Goal: Transaction & Acquisition: Purchase product/service

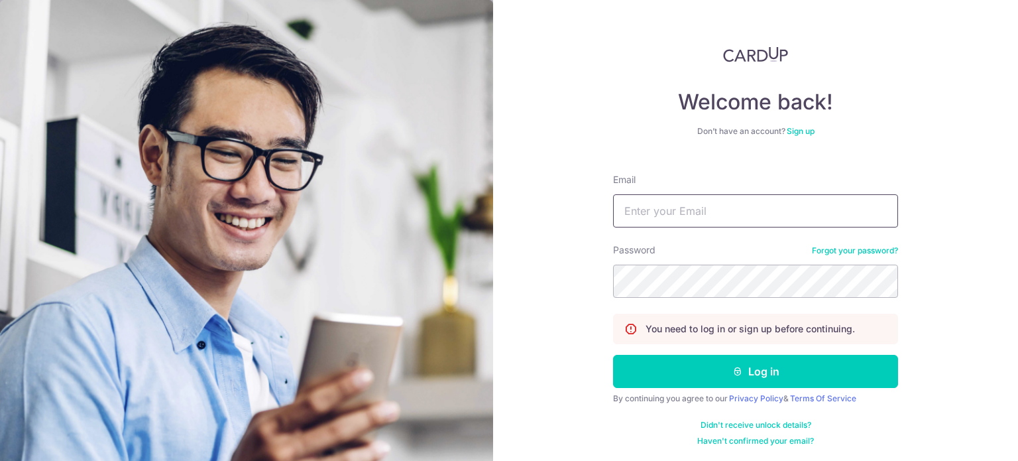
click at [679, 216] on input "Email" at bounding box center [755, 210] width 285 height 33
type input "shamina@hotmail.com"
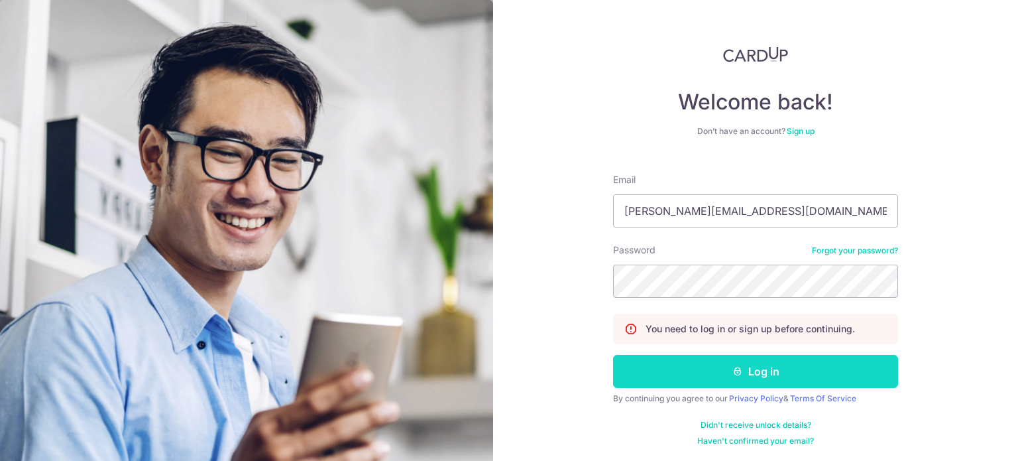
click at [697, 365] on button "Log in" at bounding box center [755, 371] width 285 height 33
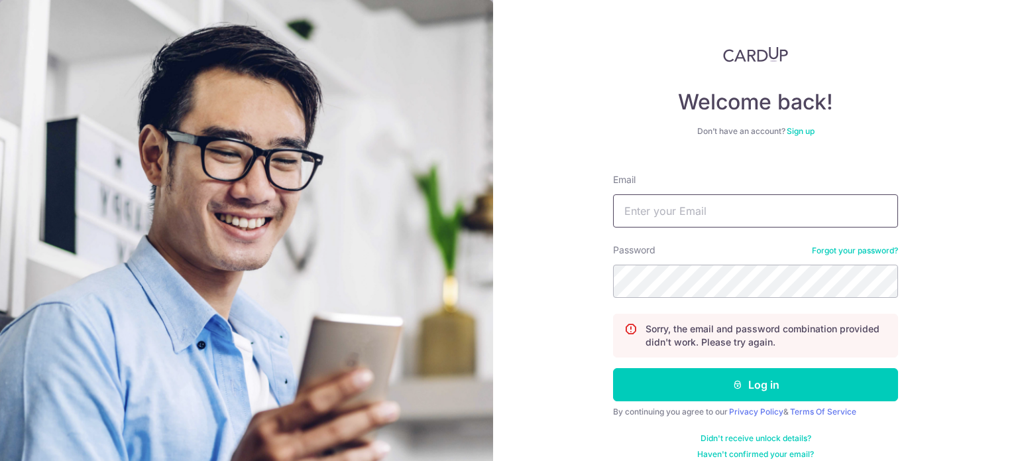
click at [713, 216] on input "Email" at bounding box center [755, 210] width 285 height 33
type input "shamina@hotmail.com"
click at [0, 460] on com-1password-button at bounding box center [0, 461] width 0 height 0
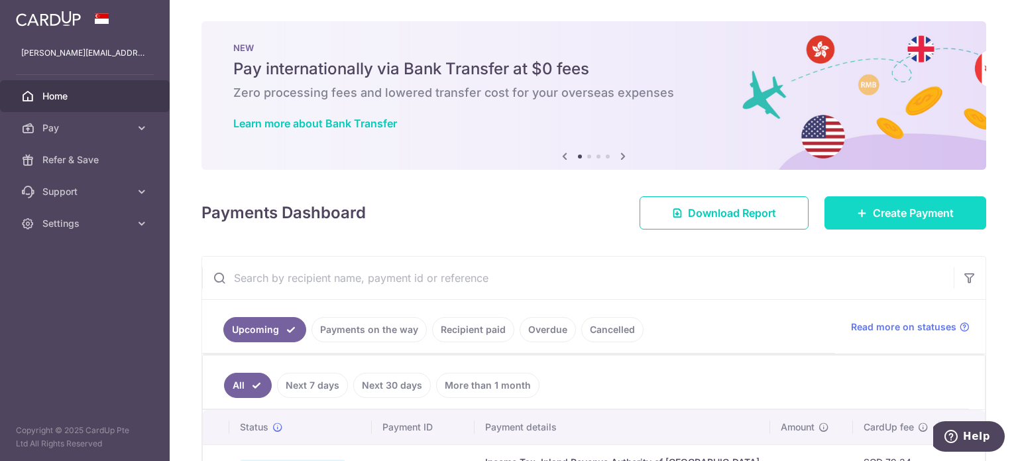
click at [875, 214] on span "Create Payment" at bounding box center [913, 213] width 81 height 16
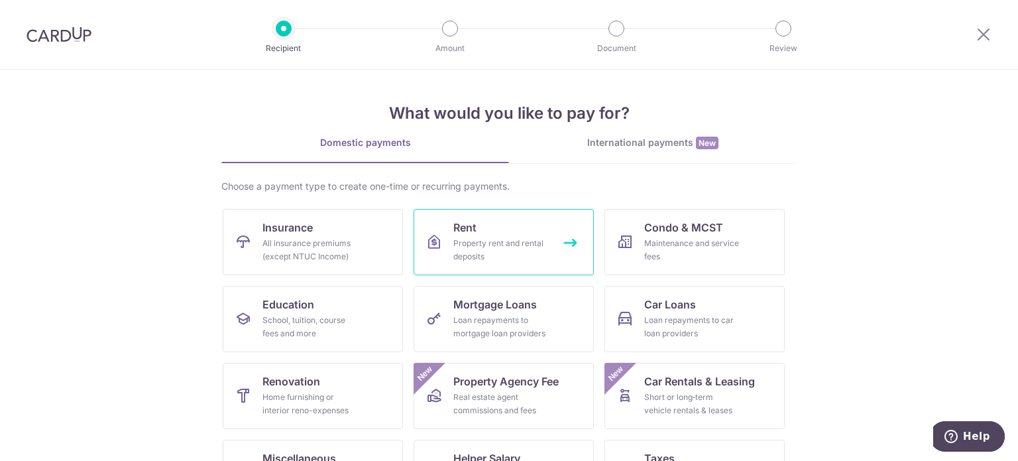
click at [456, 235] on link "Rent Property rent and rental deposits" at bounding box center [504, 242] width 180 height 66
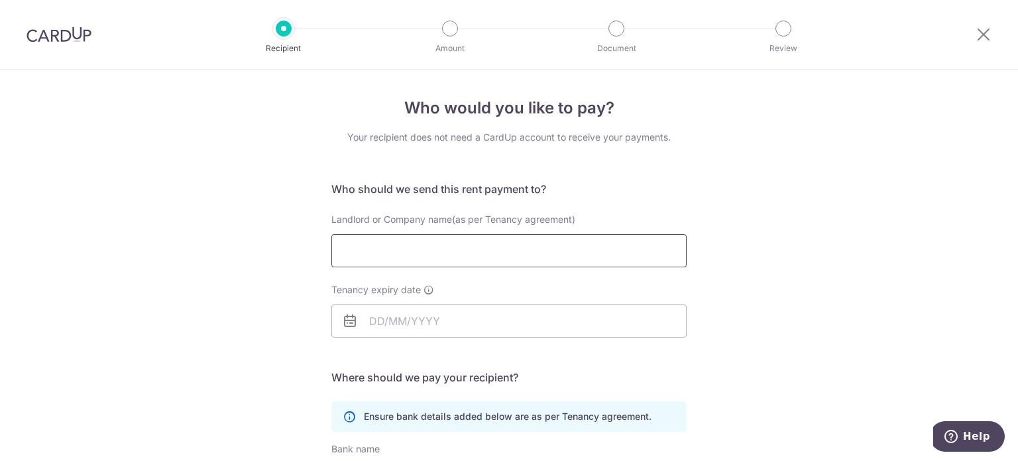
click at [456, 249] on input "Landlord or Company name(as per Tenancy agreement)" at bounding box center [508, 250] width 355 height 33
type input "Lim Seow Ling, Christina"
click at [398, 320] on input "Tenancy expiry date" at bounding box center [508, 320] width 355 height 33
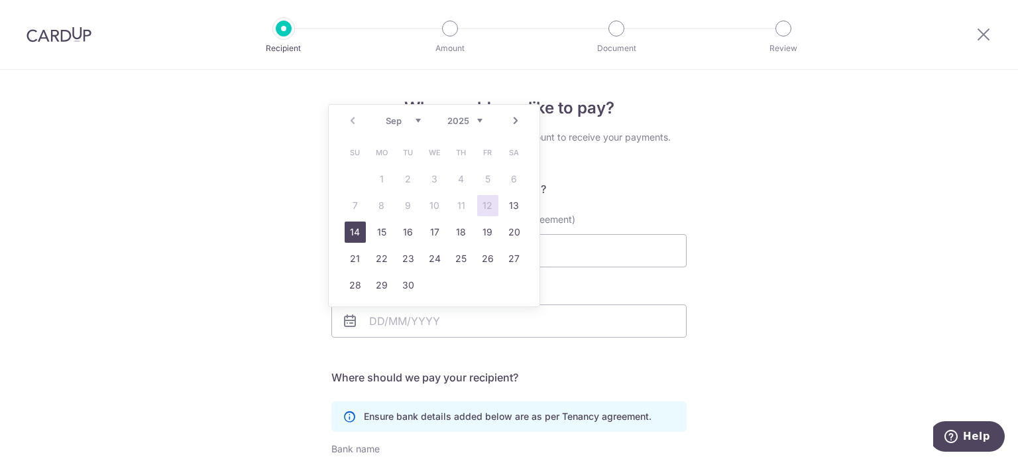
click at [353, 234] on link "14" at bounding box center [355, 231] width 21 height 21
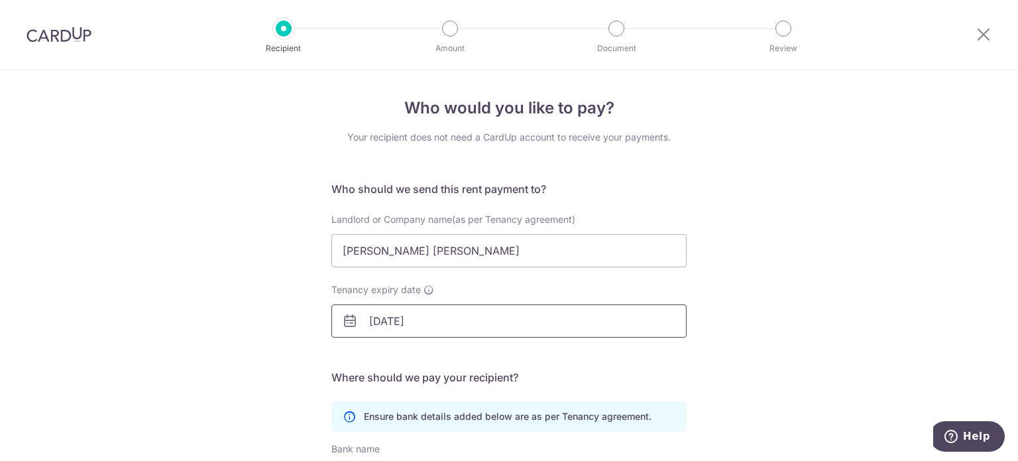
click at [392, 320] on input "14/09/2025" at bounding box center [508, 320] width 355 height 33
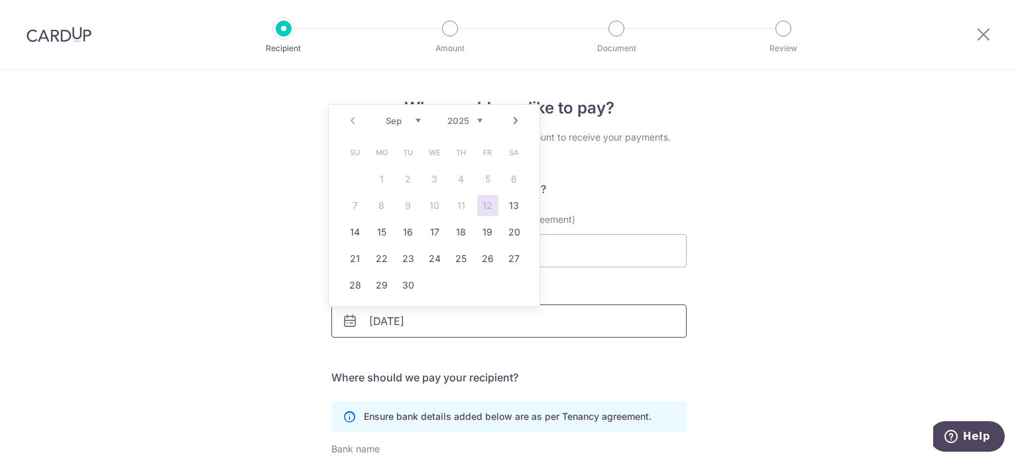
click at [437, 322] on input "14/08/2025" at bounding box center [508, 320] width 355 height 33
type input "14/08/2028"
click at [380, 230] on link "14" at bounding box center [381, 231] width 21 height 21
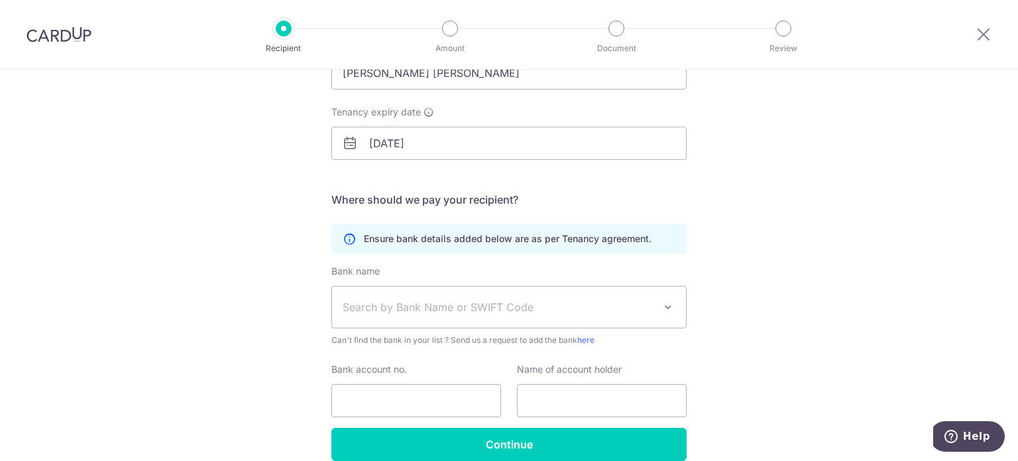
scroll to position [178, 0]
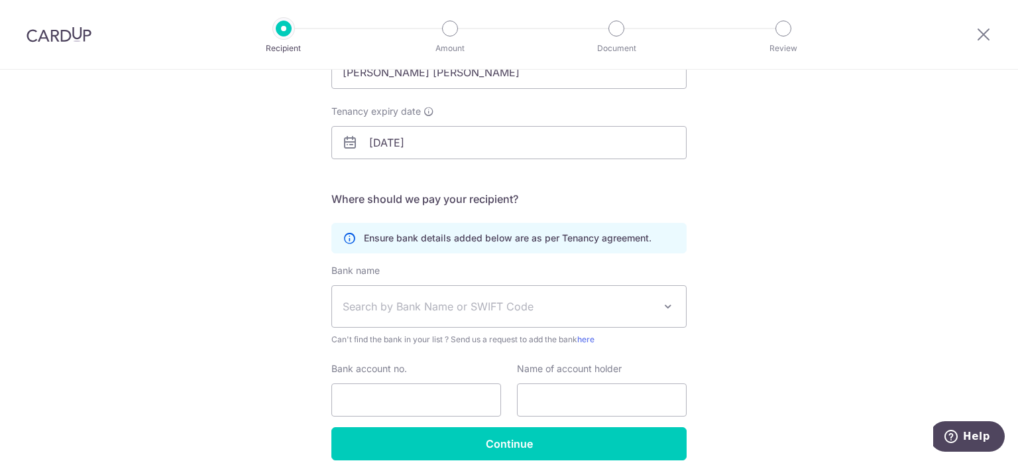
click at [538, 300] on span "Search by Bank Name or SWIFT Code" at bounding box center [499, 306] width 312 height 16
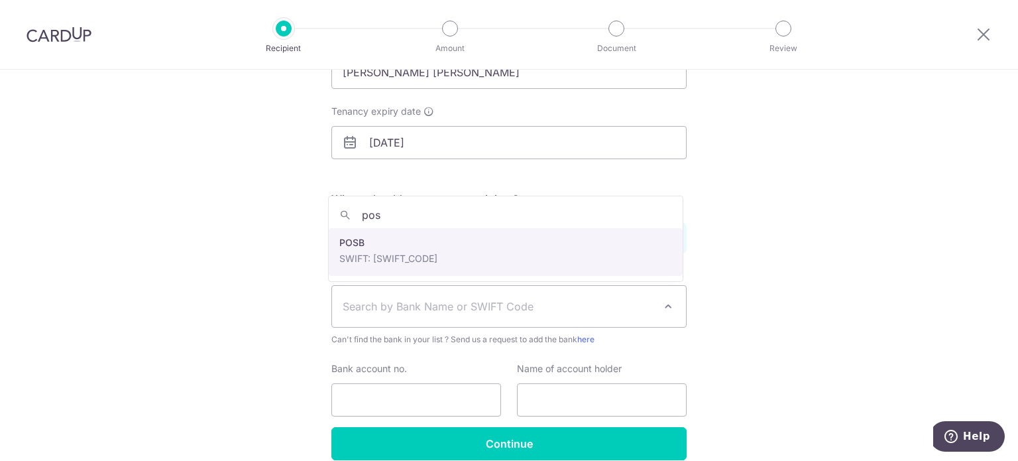
type input "pos"
select select "19"
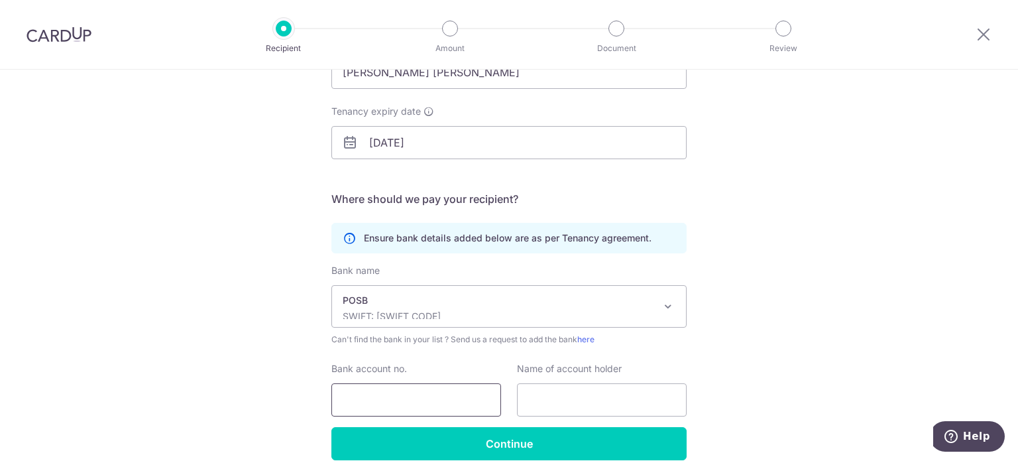
click at [463, 397] on input "Bank account no." at bounding box center [416, 399] width 170 height 33
type input "015010452"
click at [579, 398] on input "text" at bounding box center [602, 399] width 170 height 33
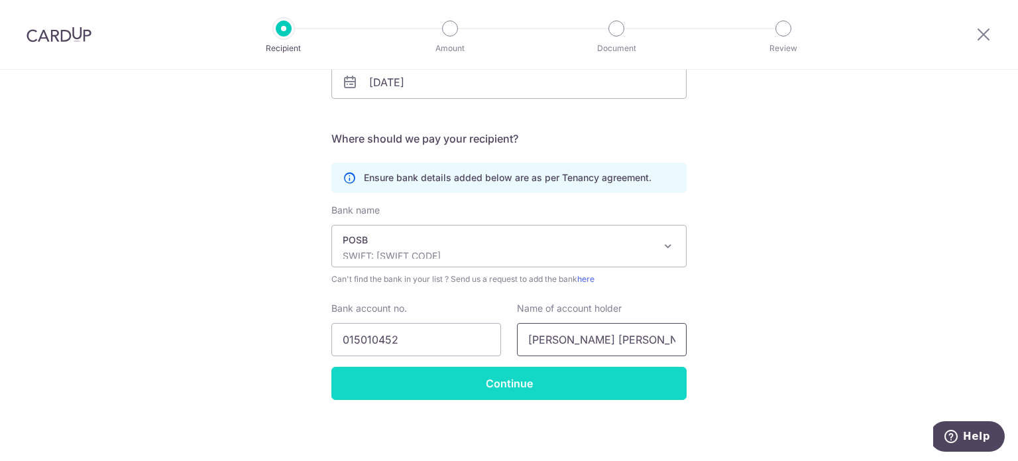
type input "Lim Seow Ling, Christina"
click at [547, 388] on input "Continue" at bounding box center [508, 383] width 355 height 33
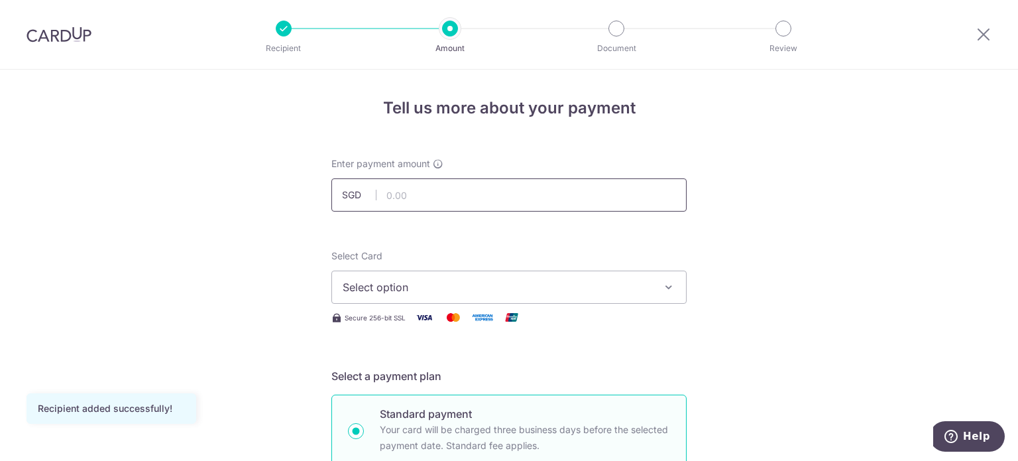
click at [459, 191] on input "text" at bounding box center [508, 194] width 355 height 33
type input "8,800.00"
click at [495, 286] on span "Select option" at bounding box center [497, 287] width 309 height 16
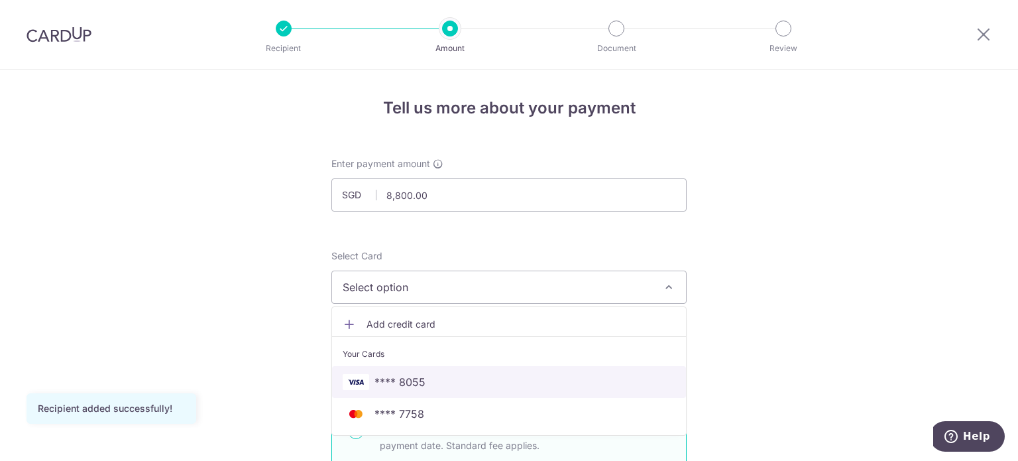
click at [416, 381] on span "**** 8055" at bounding box center [400, 382] width 51 height 16
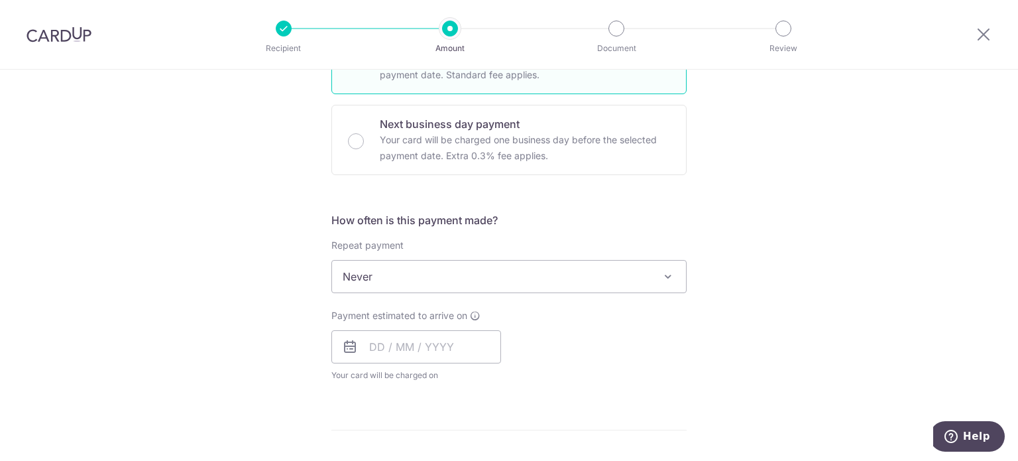
scroll to position [372, 0]
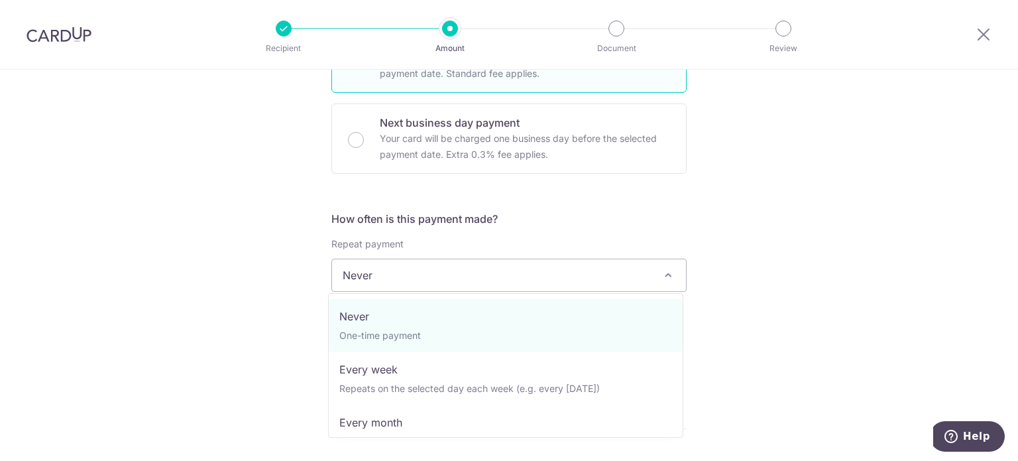
click at [661, 275] on span at bounding box center [668, 275] width 16 height 16
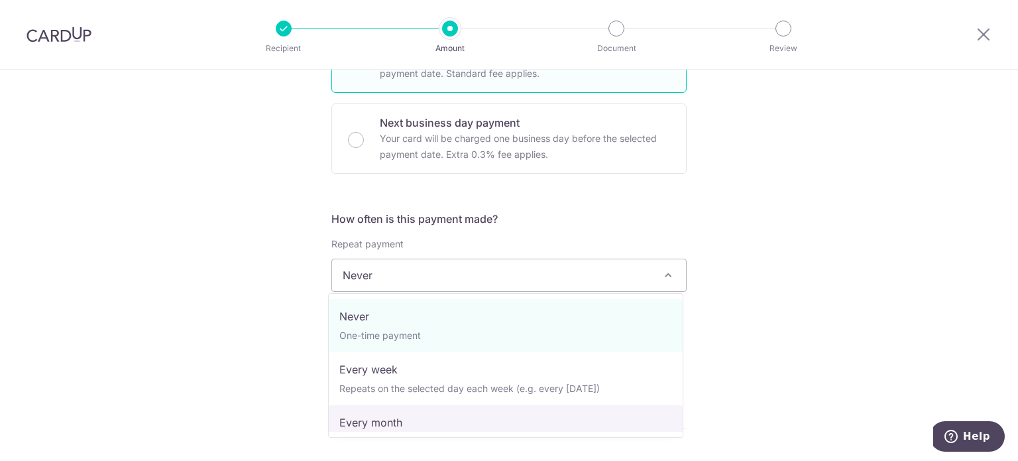
select select "3"
type input "[DATE]"
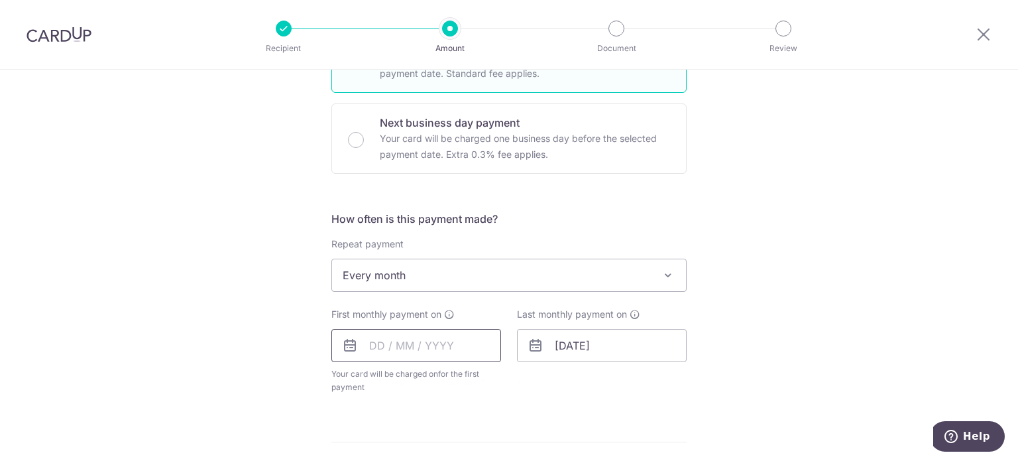
click at [375, 349] on input "text" at bounding box center [416, 345] width 170 height 33
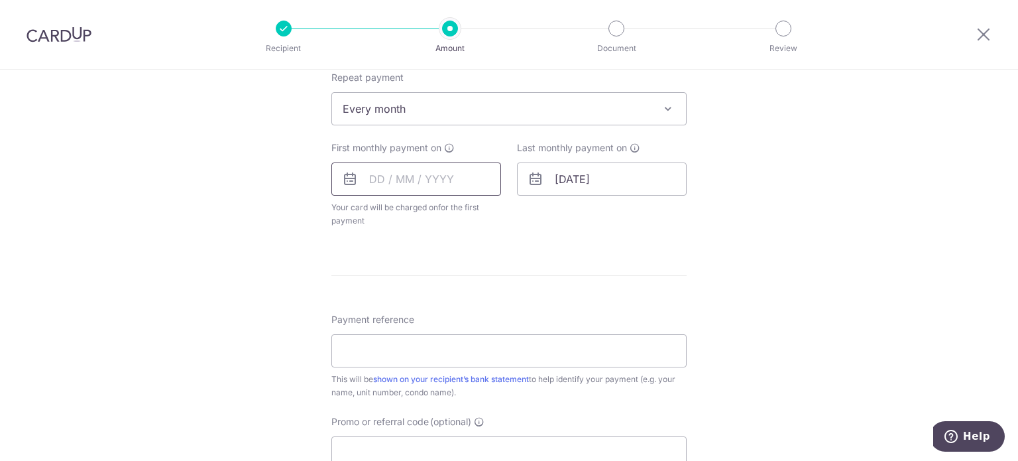
scroll to position [542, 0]
type input "[DATE]"
click at [677, 233] on form "Enter payment amount SGD 8,800.00 8800.00 Recipient added successfully! Select …" at bounding box center [508, 146] width 355 height 1063
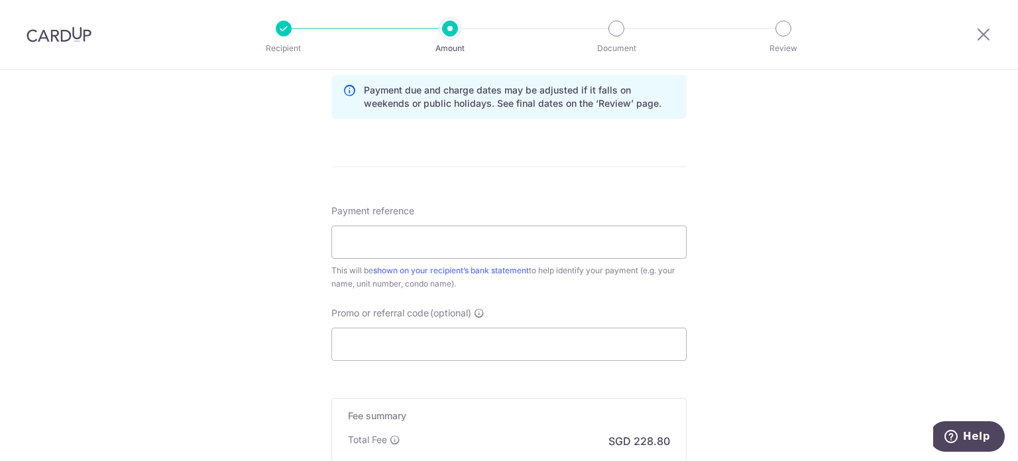
scroll to position [723, 0]
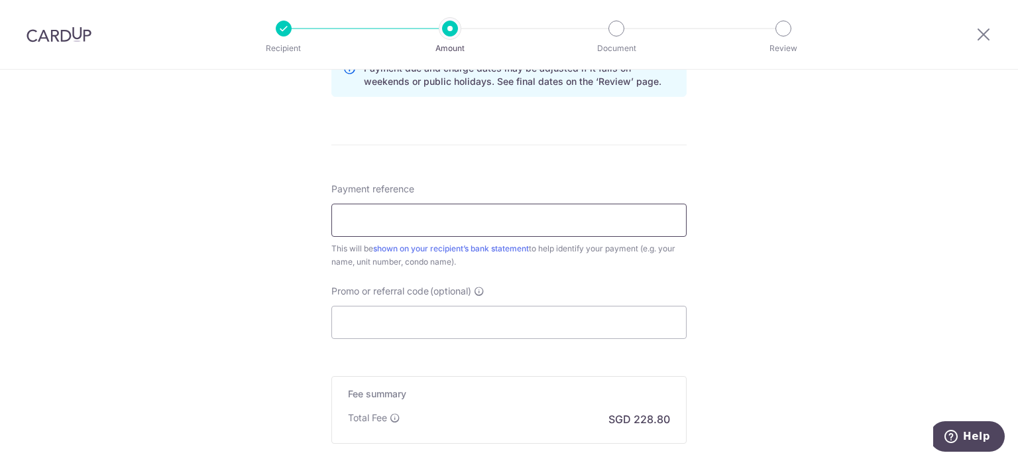
click at [583, 216] on input "Payment reference" at bounding box center [508, 220] width 355 height 33
type input "68 Jalan Seaview Rent"
click at [433, 332] on input "Promo or referral code (optional)" at bounding box center [508, 322] width 355 height 33
paste input "SAVERENT179"
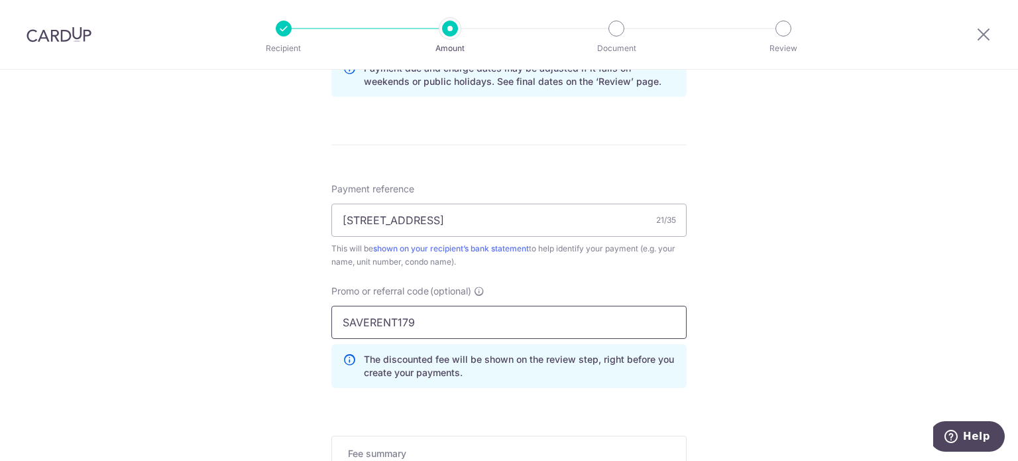
type input "SAVERENT179"
click at [776, 279] on div "Tell us more about your payment Enter payment amount SGD 8,800.00 8800.00 Recip…" at bounding box center [509, 9] width 1018 height 1327
click at [967, 259] on div "Tell us more about your payment Enter payment amount SGD 8,800.00 8800.00 Recip…" at bounding box center [509, 9] width 1018 height 1327
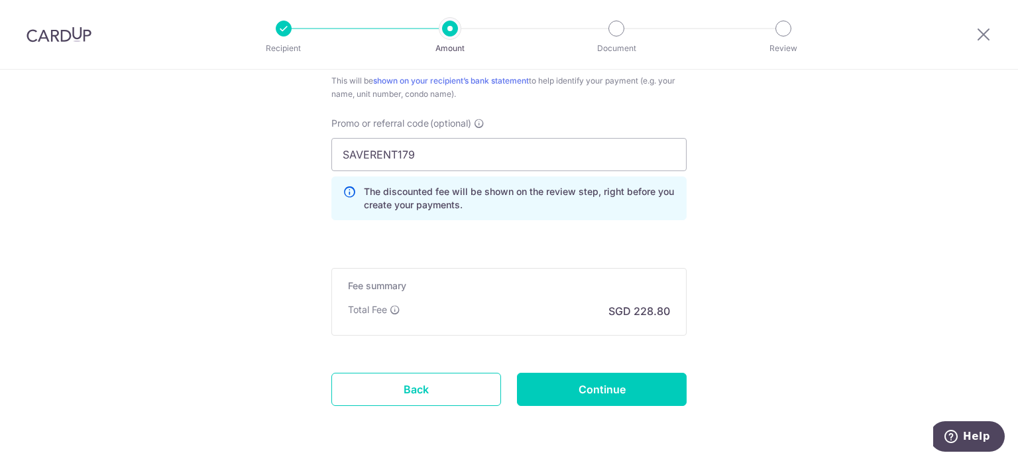
scroll to position [933, 0]
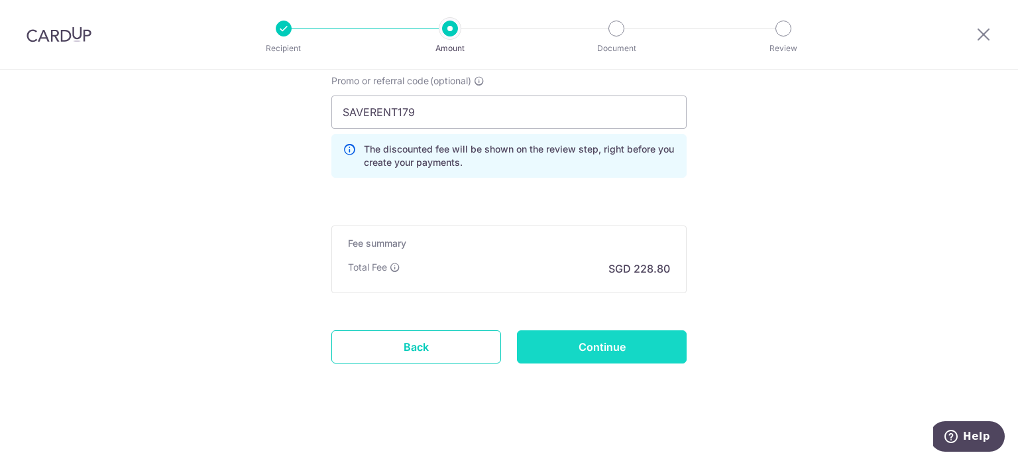
click at [599, 341] on input "Continue" at bounding box center [602, 346] width 170 height 33
type input "Create Schedule"
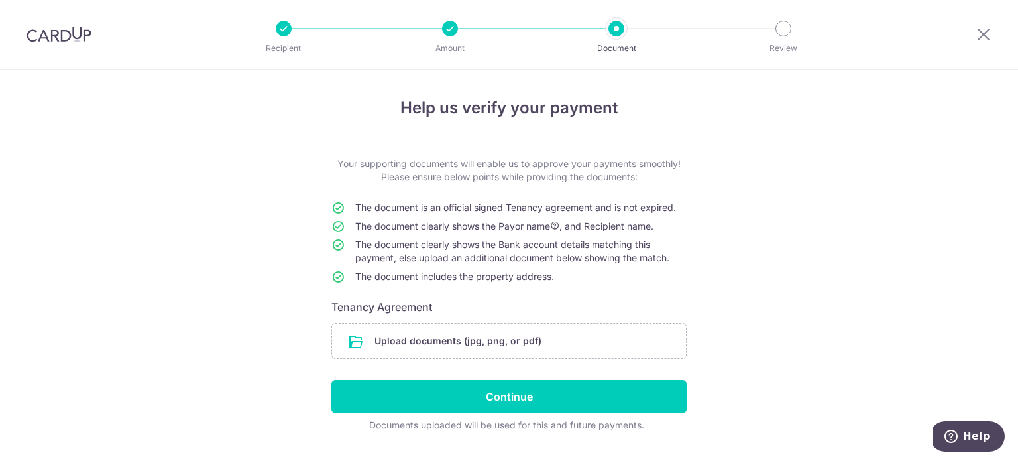
scroll to position [32, 0]
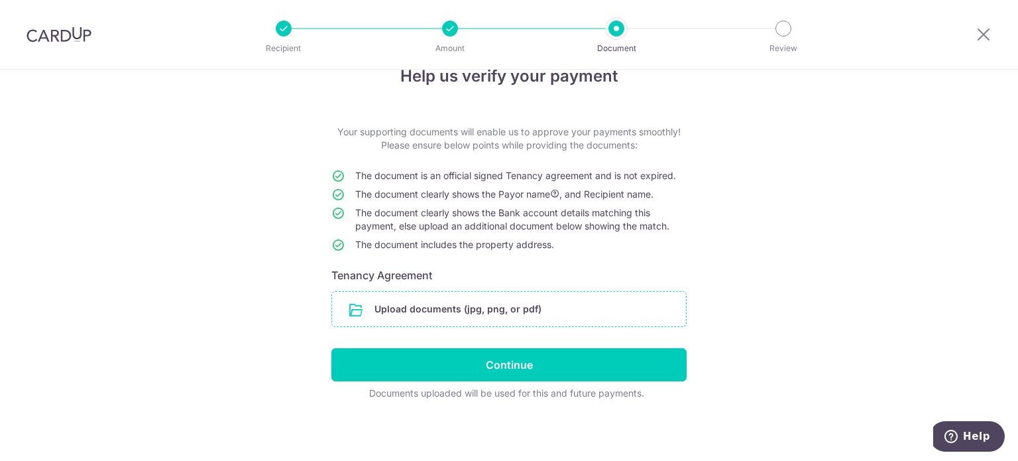
click at [467, 310] on input "file" at bounding box center [509, 309] width 354 height 34
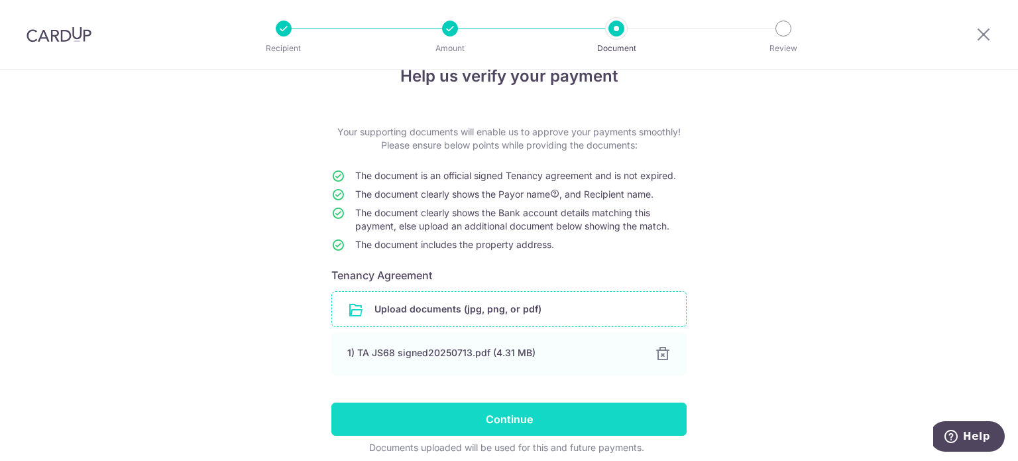
click at [490, 413] on input "Continue" at bounding box center [508, 418] width 355 height 33
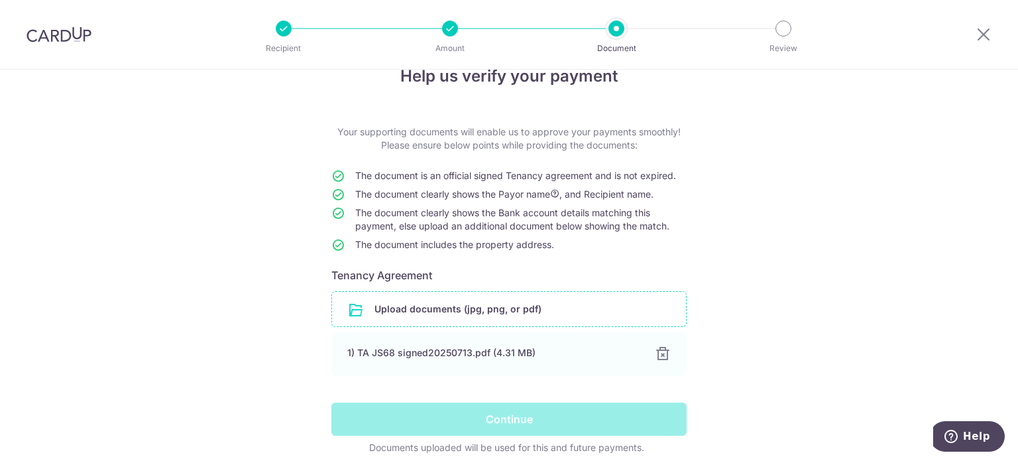
scroll to position [87, 0]
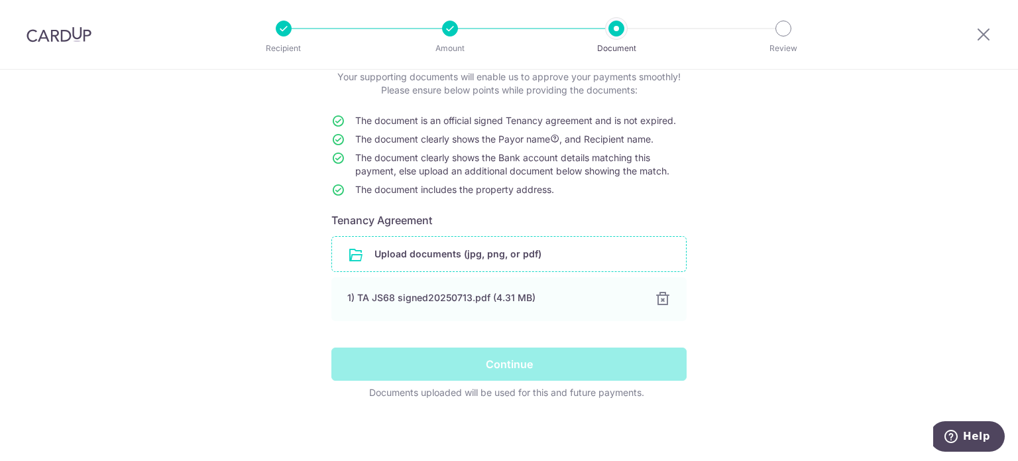
click at [517, 368] on div "Continue" at bounding box center [509, 363] width 371 height 33
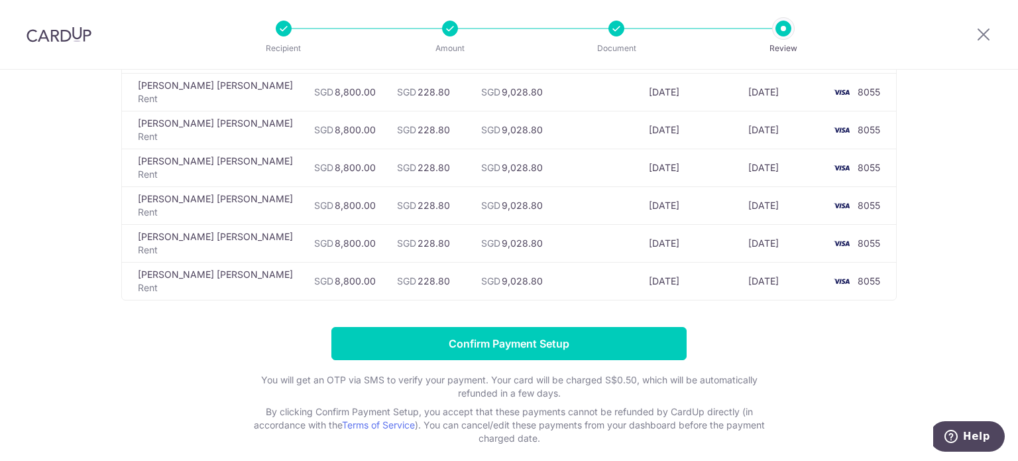
scroll to position [1248, 0]
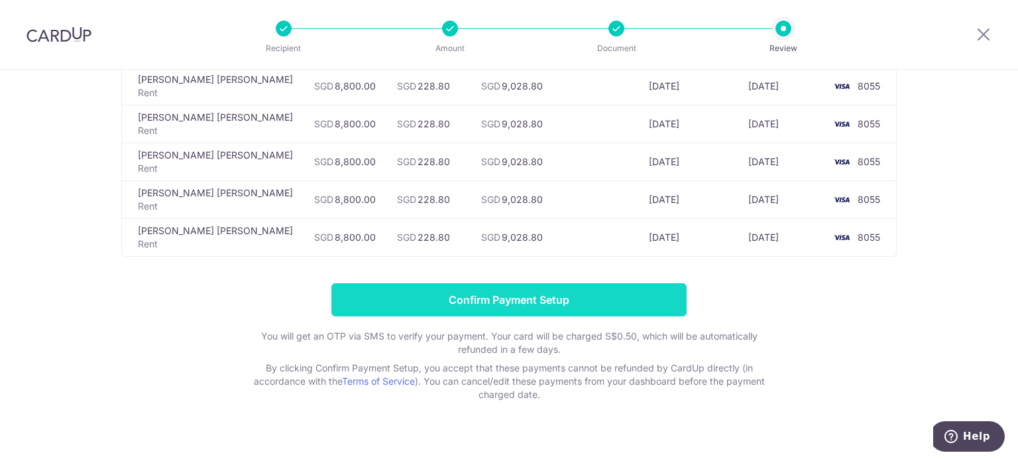
click at [508, 283] on input "Confirm Payment Setup" at bounding box center [508, 299] width 355 height 33
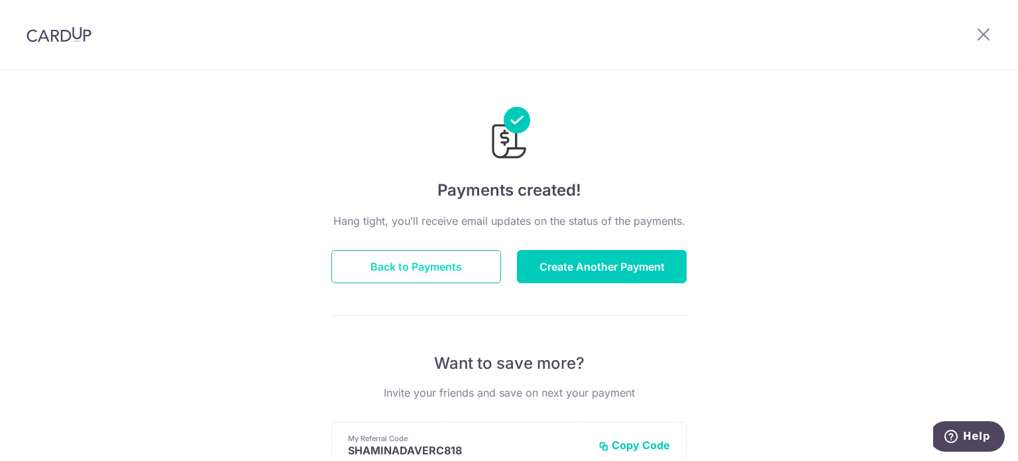
click at [416, 265] on button "Back to Payments" at bounding box center [416, 266] width 170 height 33
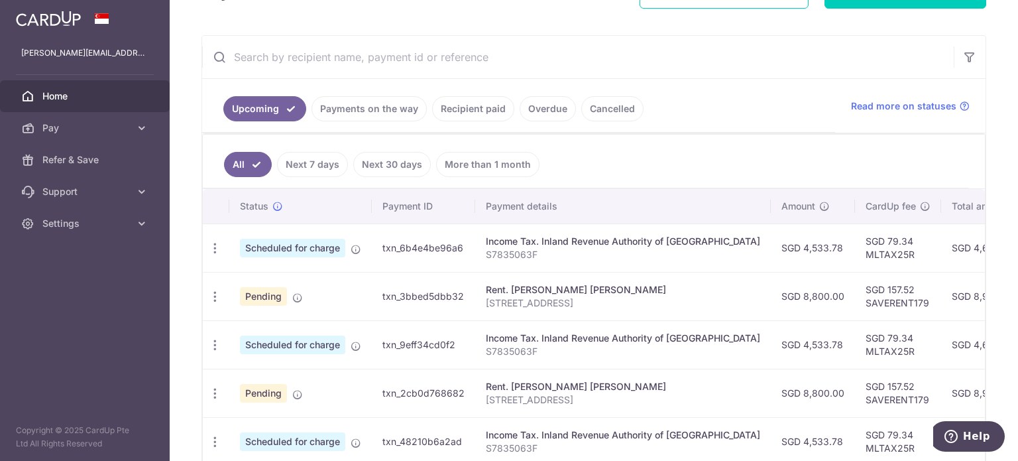
scroll to position [231, 0]
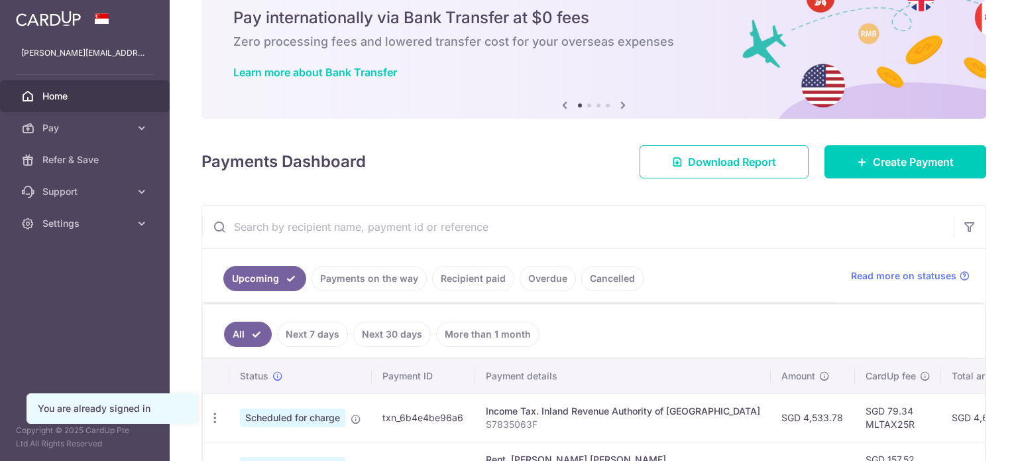
scroll to position [133, 0]
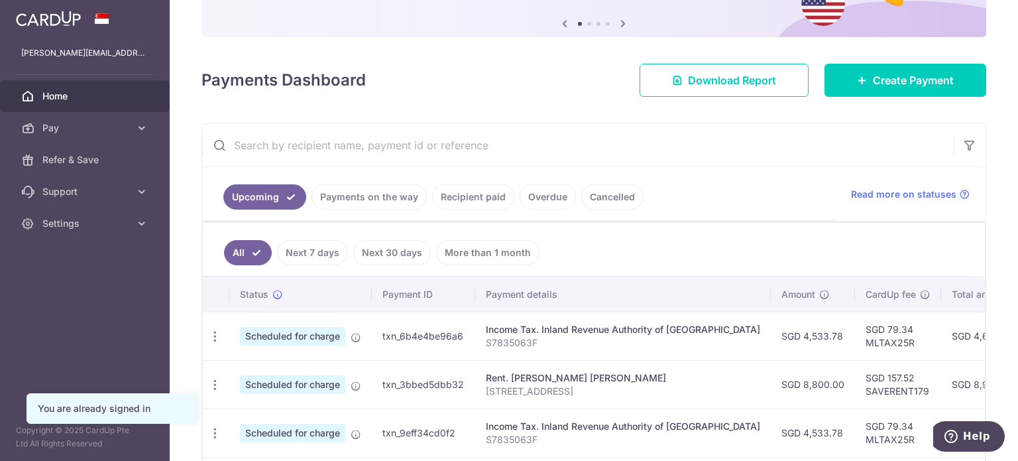
click at [488, 195] on link "Recipient paid" at bounding box center [473, 196] width 82 height 25
